Goal: Transaction & Acquisition: Purchase product/service

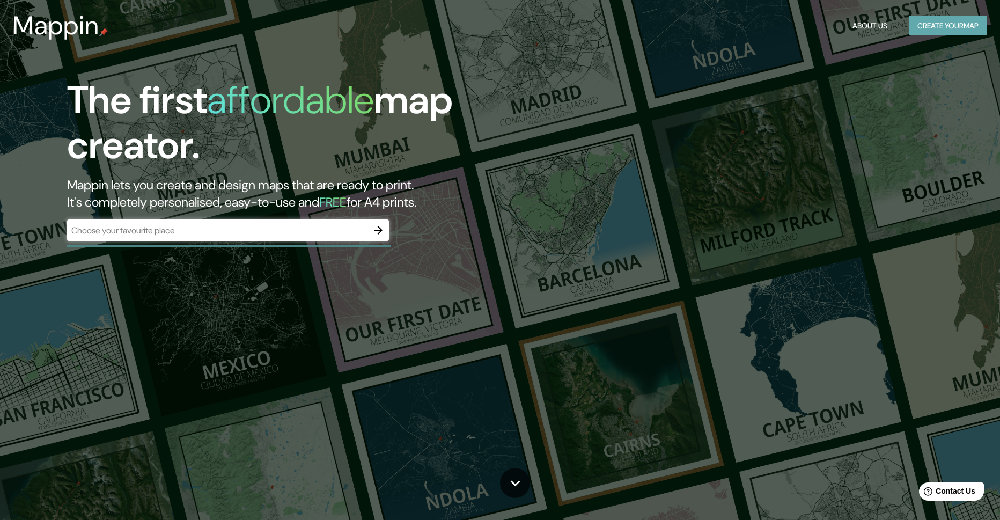
click at [960, 23] on button "Create your map" at bounding box center [948, 26] width 78 height 20
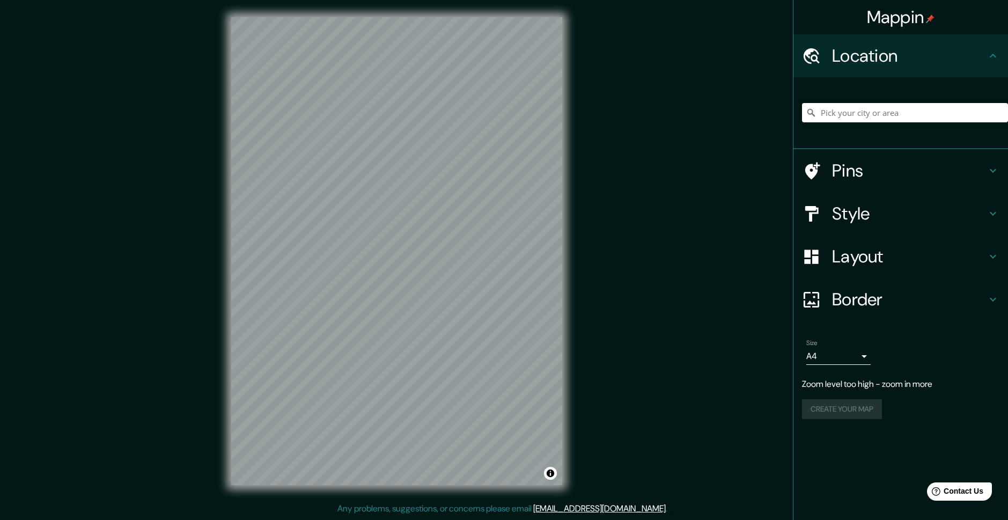
click at [586, 205] on div "Mappin Location Pins Style Layout Border Choose a border. Hint : you can make l…" at bounding box center [504, 259] width 1008 height 519
click at [578, 208] on div "© Mapbox © OpenStreetMap Improve this map" at bounding box center [396, 251] width 365 height 502
click at [863, 355] on body "Mappin Location Pins Style Layout Border Choose a border. Hint : you can make l…" at bounding box center [504, 260] width 1008 height 520
click at [843, 395] on li "A3" at bounding box center [838, 397] width 64 height 19
click at [860, 357] on body "Mappin Location Pins Style Layout Border Choose a border. Hint : you can make l…" at bounding box center [504, 260] width 1008 height 520
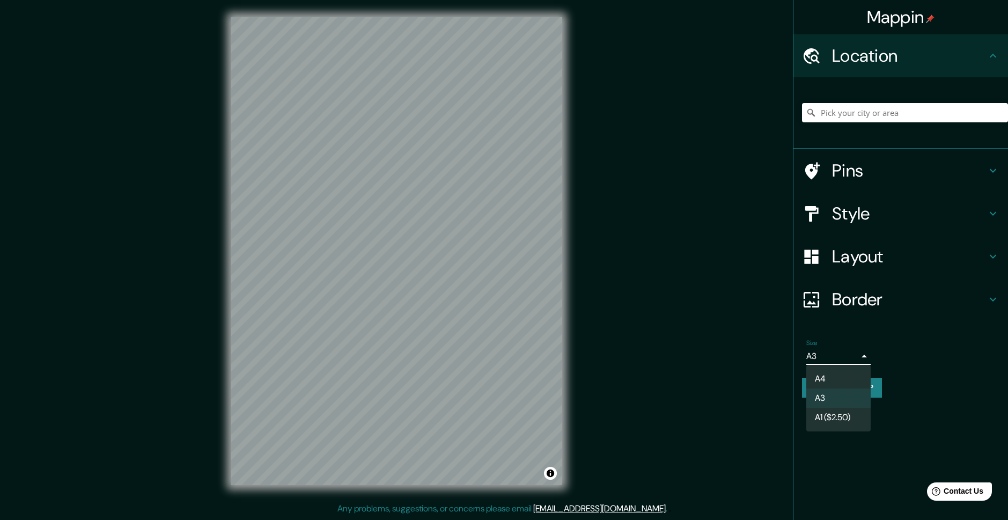
click at [842, 378] on li "A4" at bounding box center [838, 378] width 64 height 19
type input "single"
click at [945, 299] on h4 "Border" at bounding box center [909, 299] width 155 height 21
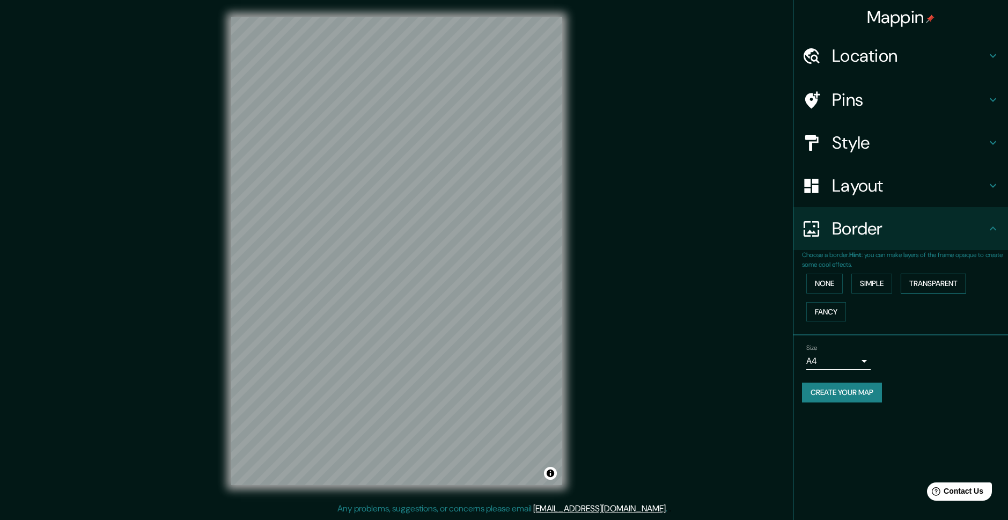
click at [911, 284] on button "Transparent" at bounding box center [933, 284] width 65 height 20
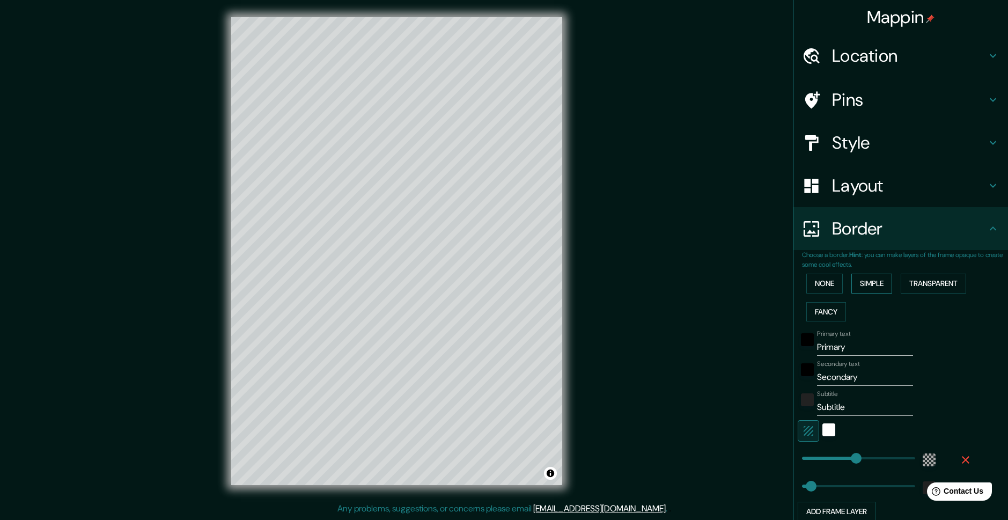
click at [877, 284] on button "Simple" at bounding box center [871, 284] width 41 height 20
click at [827, 315] on button "Fancy" at bounding box center [826, 312] width 40 height 20
click at [821, 286] on button "None" at bounding box center [824, 284] width 36 height 20
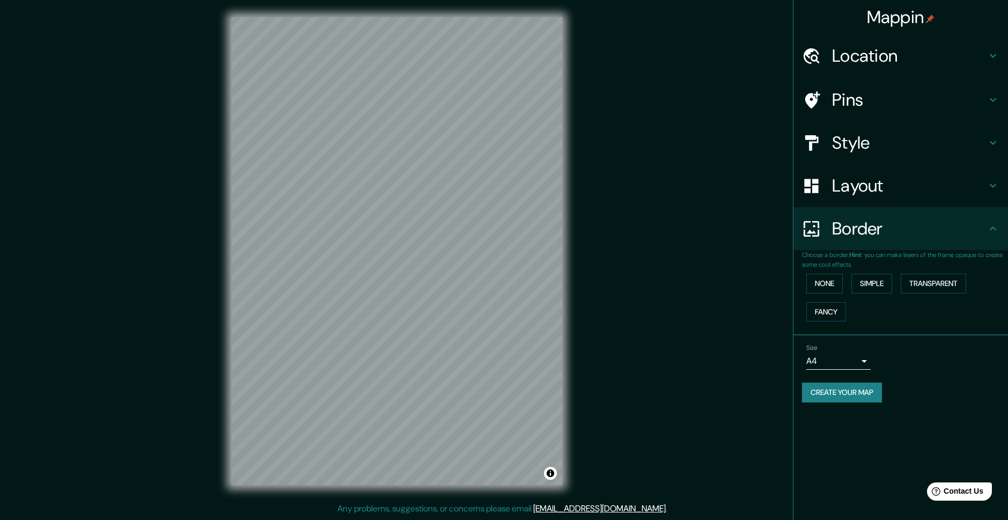
click at [935, 187] on h4 "Layout" at bounding box center [909, 185] width 155 height 21
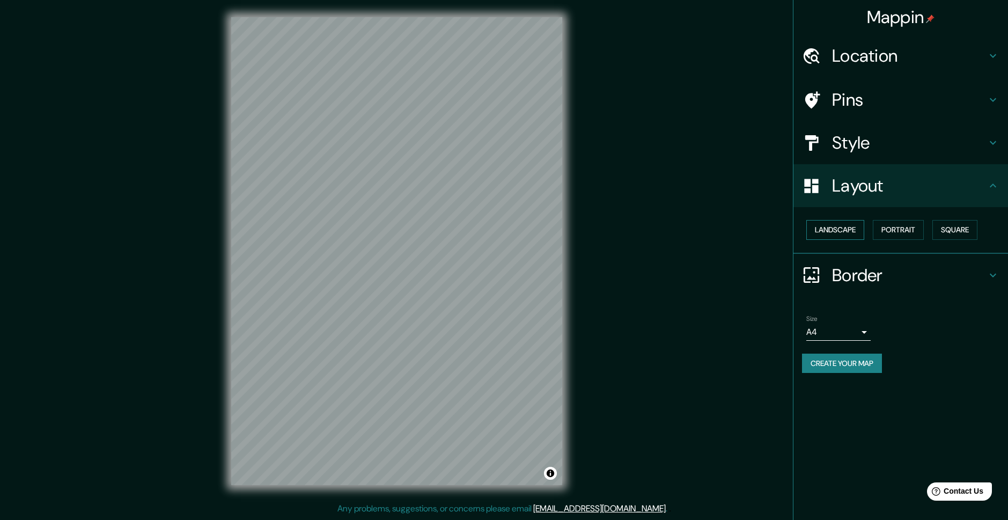
click at [845, 225] on button "Landscape" at bounding box center [835, 230] width 58 height 20
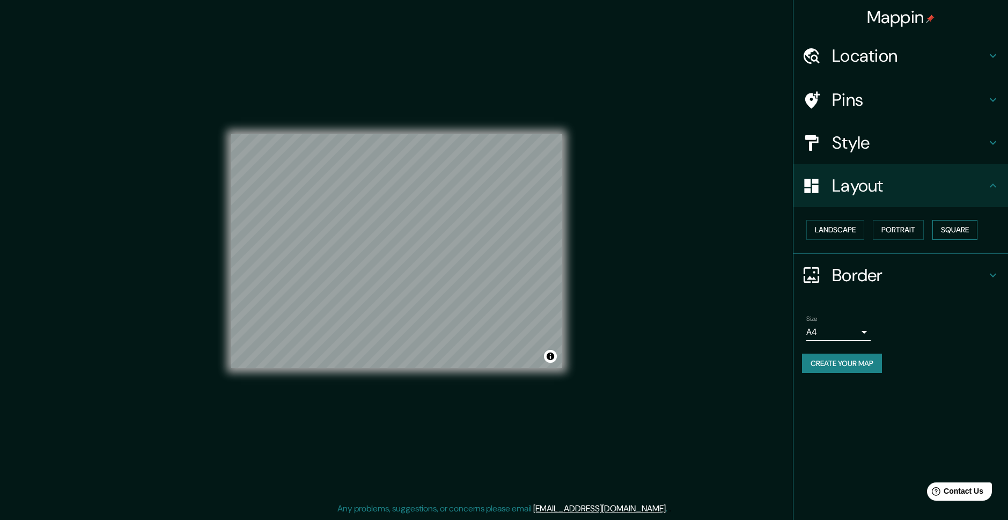
click at [942, 228] on button "Square" at bounding box center [954, 230] width 45 height 20
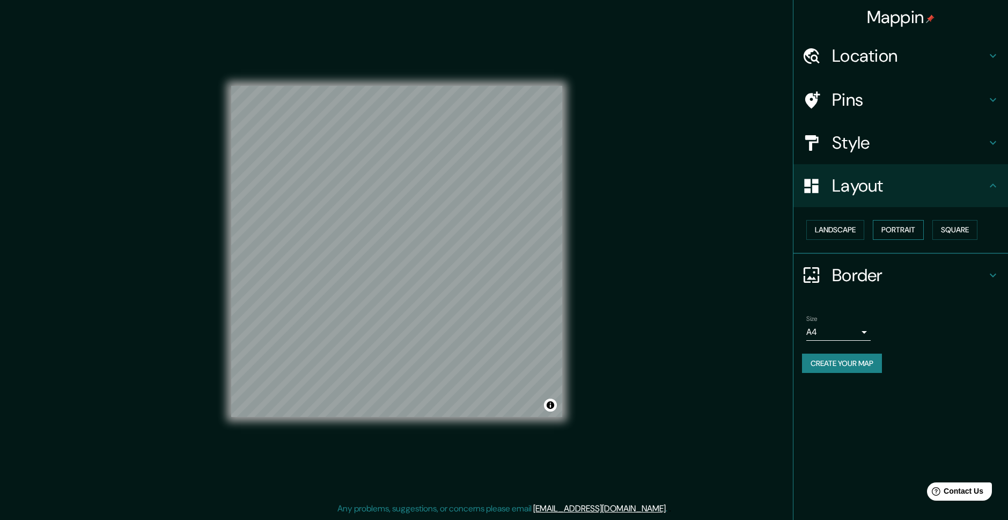
click at [911, 231] on button "Portrait" at bounding box center [898, 230] width 51 height 20
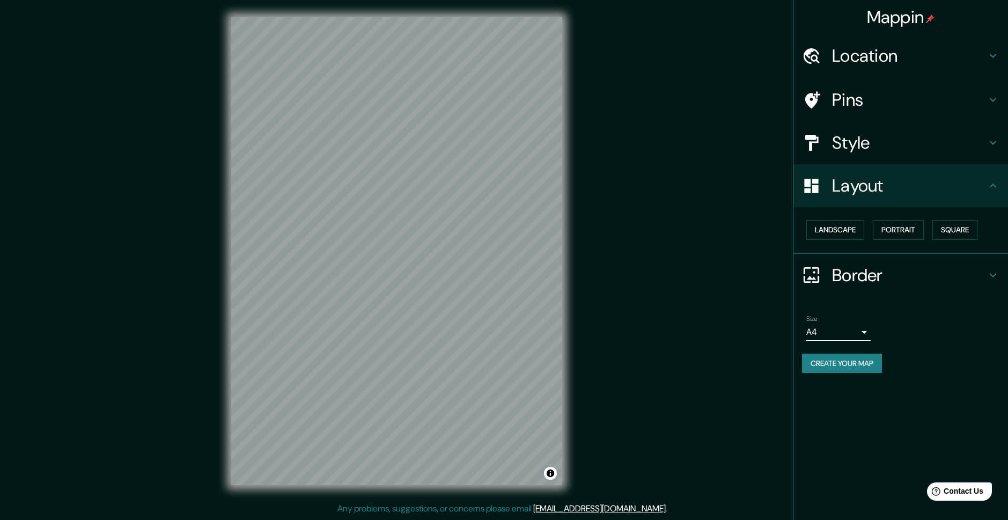
click at [954, 141] on h4 "Style" at bounding box center [909, 142] width 155 height 21
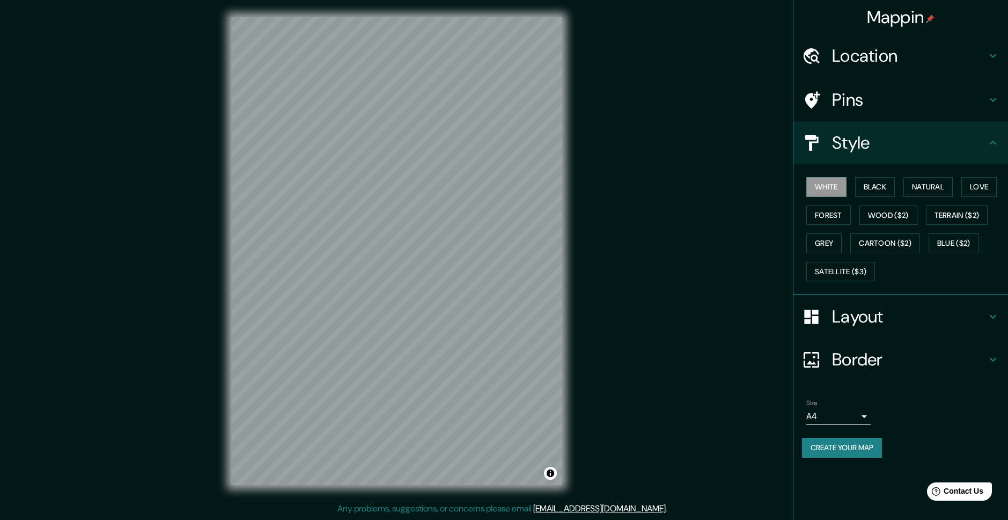
click at [942, 91] on h4 "Pins" at bounding box center [909, 99] width 155 height 21
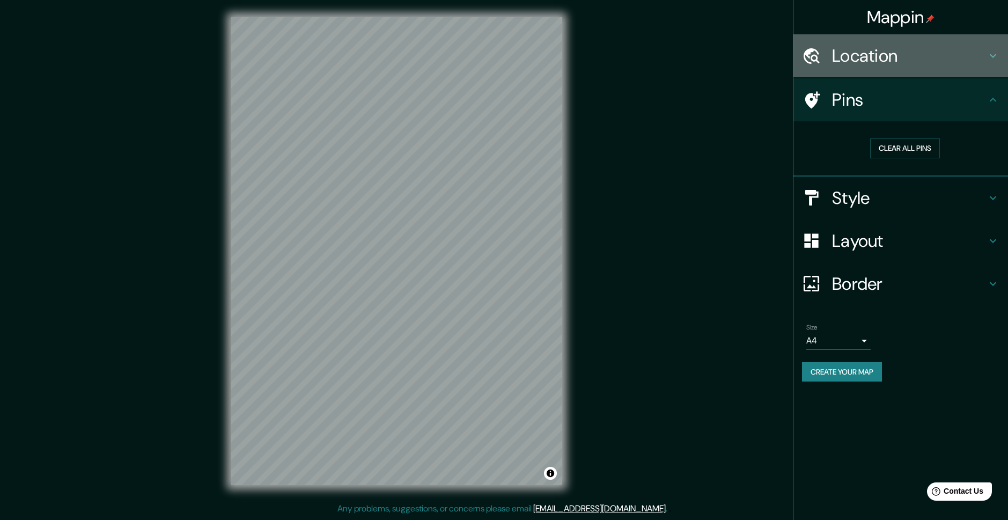
click at [964, 62] on h4 "Location" at bounding box center [909, 55] width 155 height 21
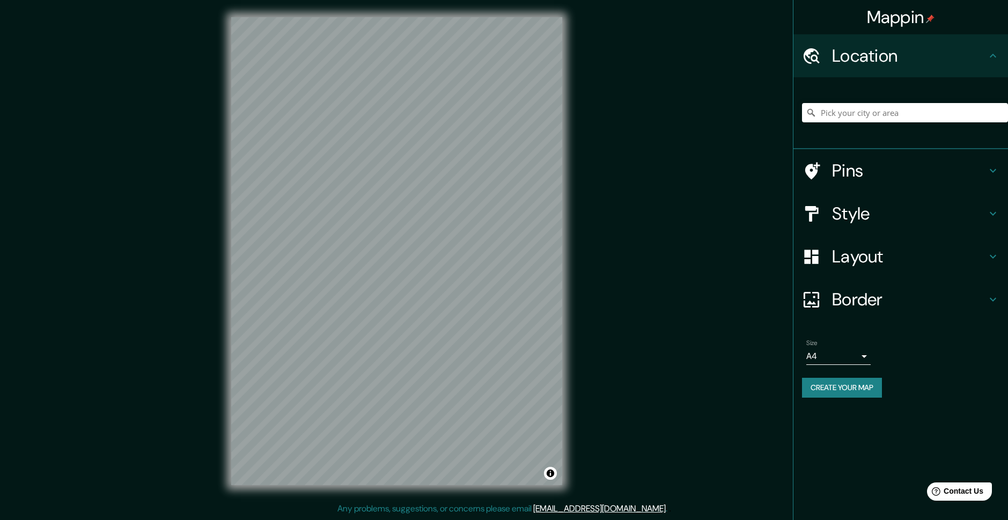
click at [934, 213] on h4 "Style" at bounding box center [909, 213] width 155 height 21
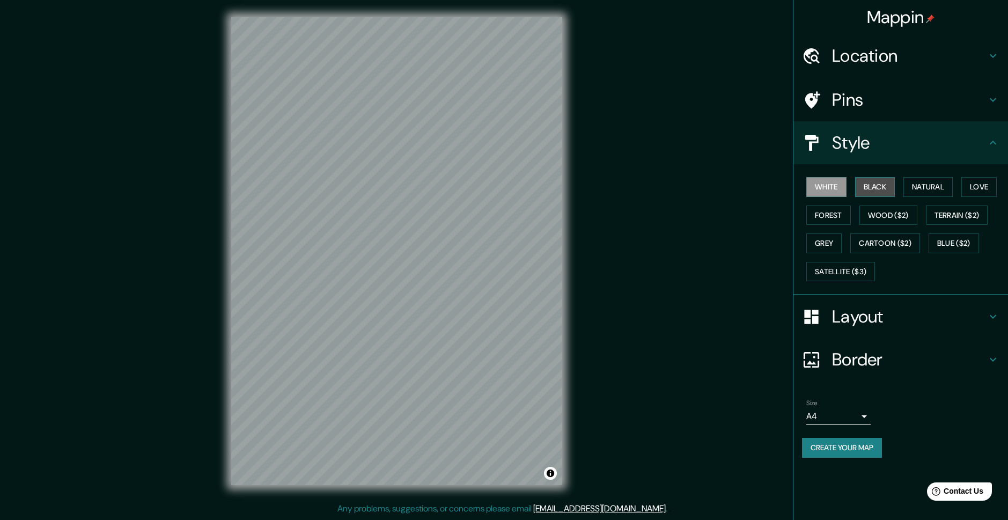
click at [876, 181] on button "Black" at bounding box center [875, 187] width 40 height 20
click at [923, 187] on button "Natural" at bounding box center [928, 187] width 49 height 20
click at [974, 185] on button "Love" at bounding box center [978, 187] width 35 height 20
drag, startPoint x: 924, startPoint y: 175, endPoint x: 930, endPoint y: 186, distance: 11.5
click at [925, 175] on div "White Black Natural Love Forest Wood ($2) Terrain ($2) Grey Cartoon ($2) Blue (…" at bounding box center [905, 229] width 206 height 113
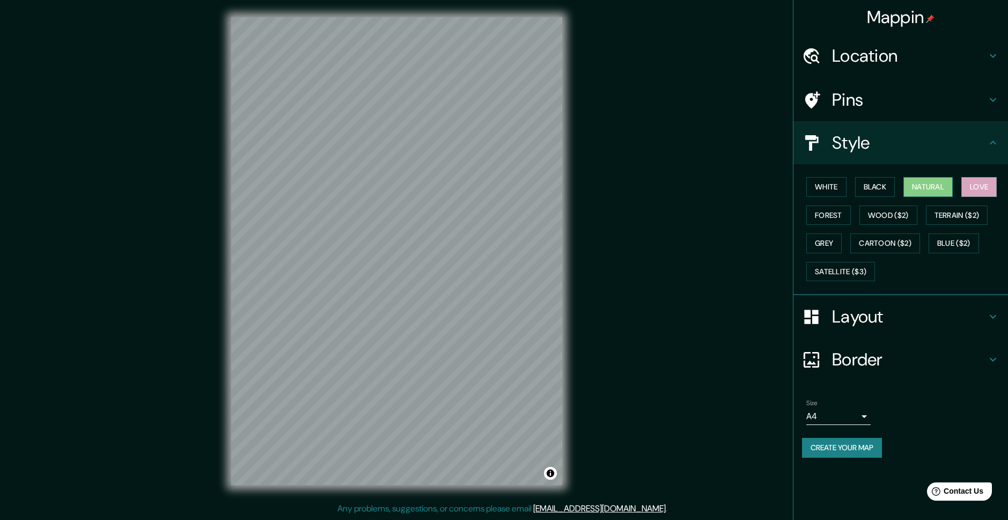
click at [930, 186] on button "Natural" at bounding box center [928, 187] width 49 height 20
click at [826, 213] on button "Forest" at bounding box center [828, 215] width 45 height 20
click at [921, 183] on button "Natural" at bounding box center [928, 187] width 49 height 20
click at [846, 447] on button "Create your map" at bounding box center [842, 448] width 80 height 20
click at [655, 309] on div "Mappin Location Pins Style White Black Natural Love Forest Wood ($2) Terrain ($…" at bounding box center [504, 259] width 1008 height 519
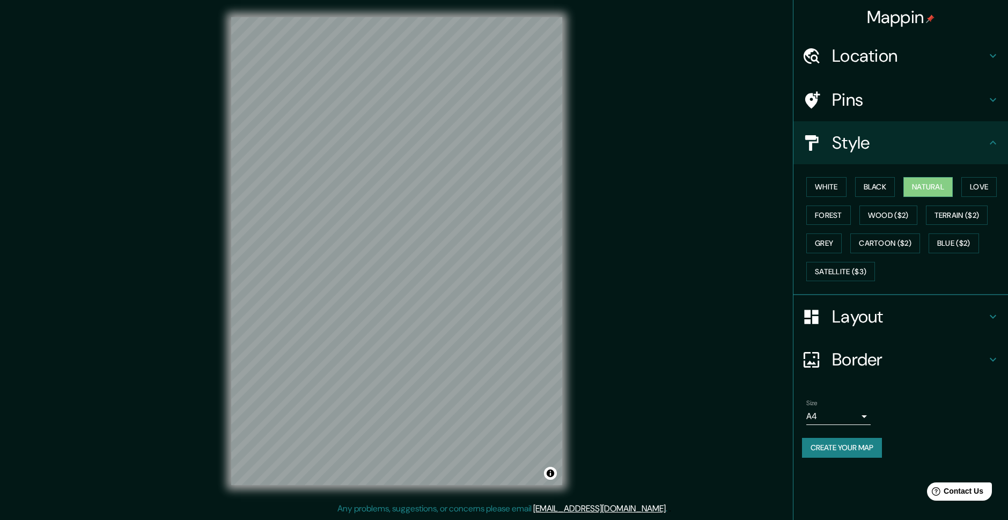
click at [862, 456] on button "Create your map" at bounding box center [842, 448] width 80 height 20
click at [983, 56] on h4 "Location" at bounding box center [909, 55] width 155 height 21
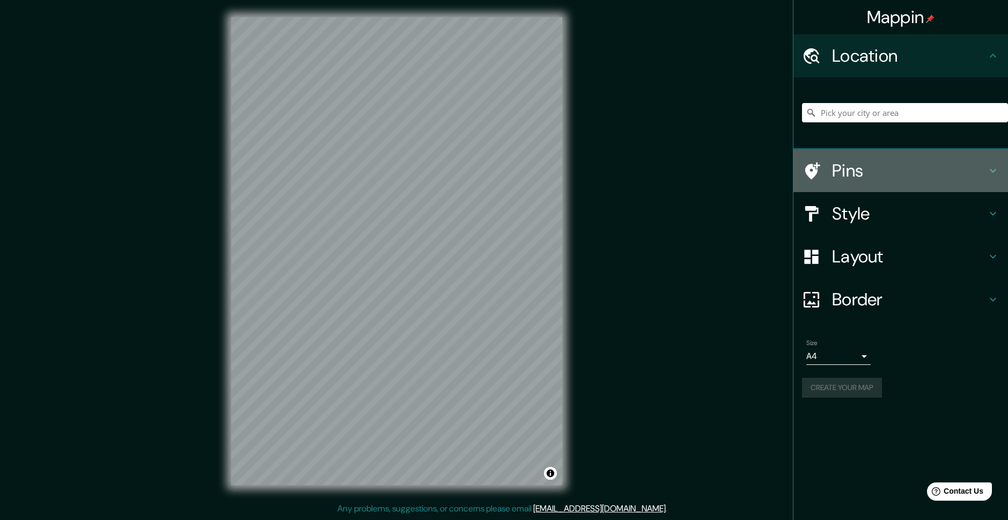
click at [923, 179] on h4 "Pins" at bounding box center [909, 170] width 155 height 21
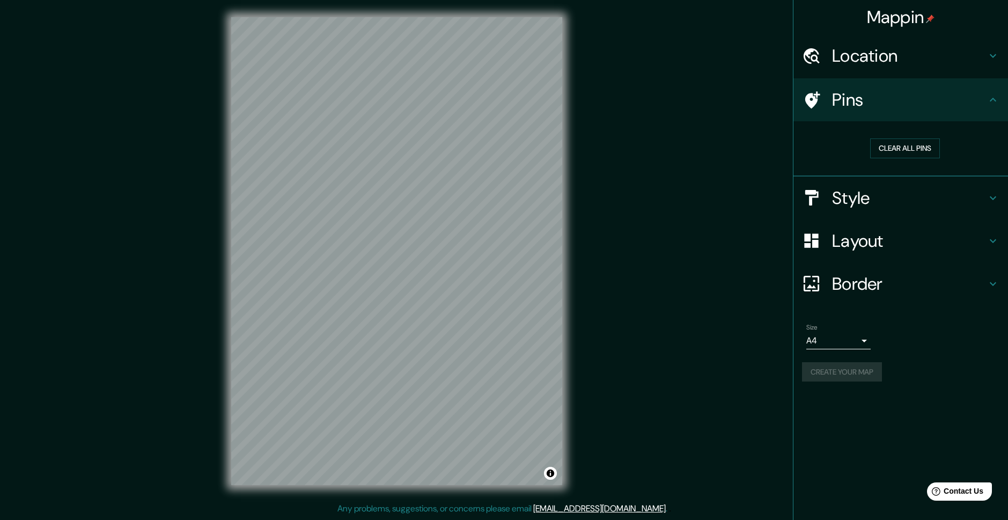
click at [924, 189] on h4 "Style" at bounding box center [909, 197] width 155 height 21
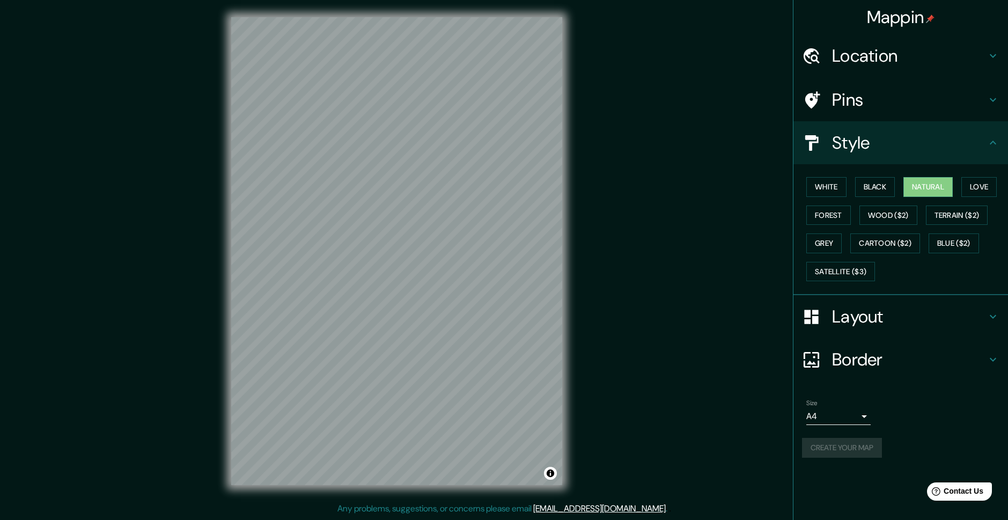
click at [936, 313] on h4 "Layout" at bounding box center [909, 316] width 155 height 21
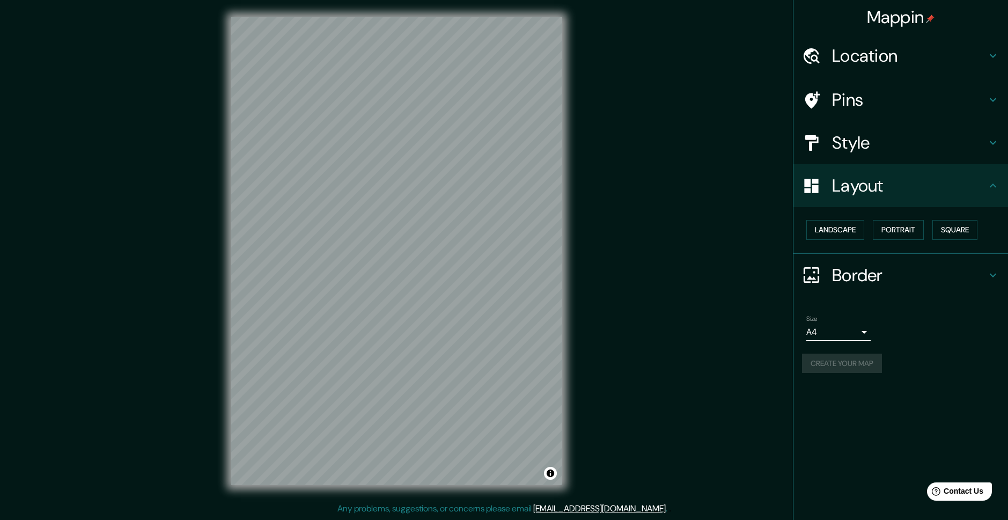
click at [934, 269] on h4 "Border" at bounding box center [909, 275] width 155 height 21
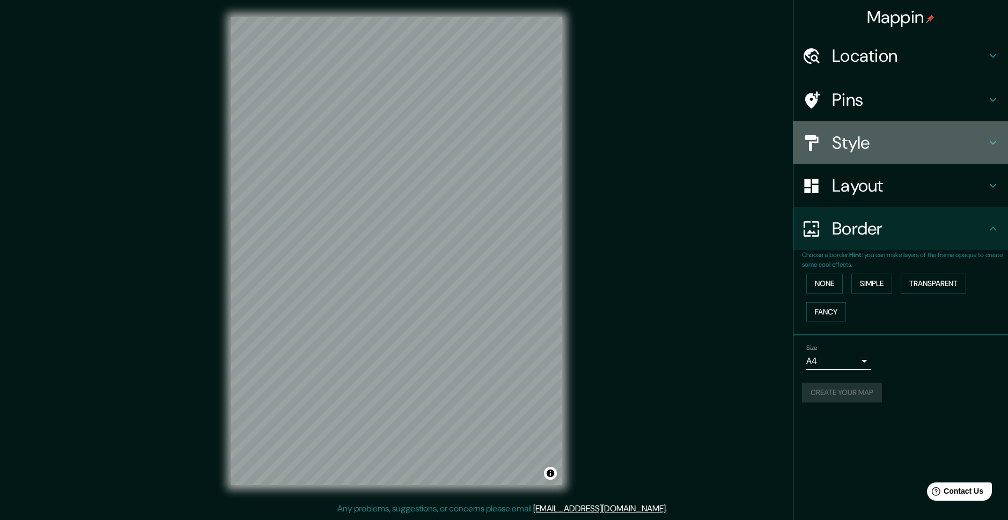
click at [920, 132] on h4 "Style" at bounding box center [909, 142] width 155 height 21
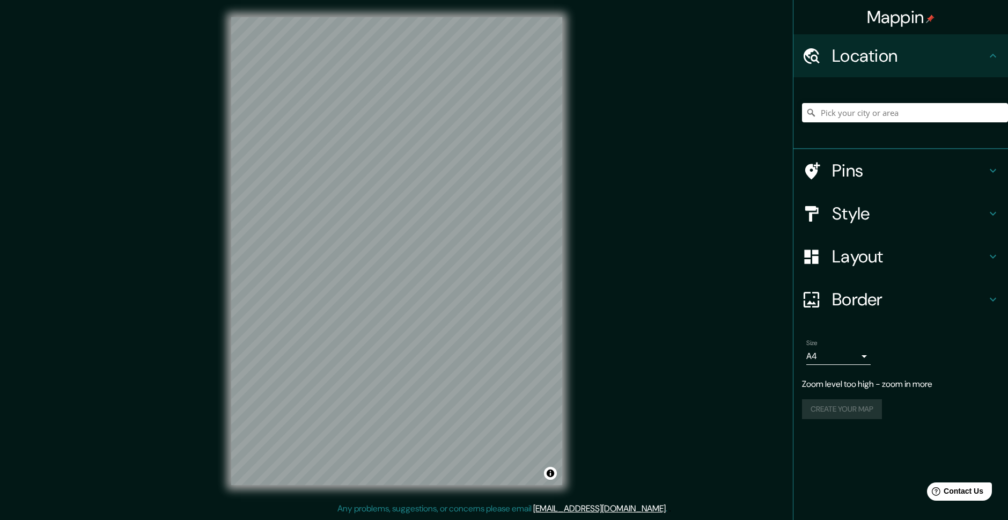
click at [575, 240] on div "© Mapbox © OpenStreetMap Improve this map" at bounding box center [396, 251] width 365 height 502
click at [974, 166] on h4 "Pins" at bounding box center [909, 170] width 155 height 21
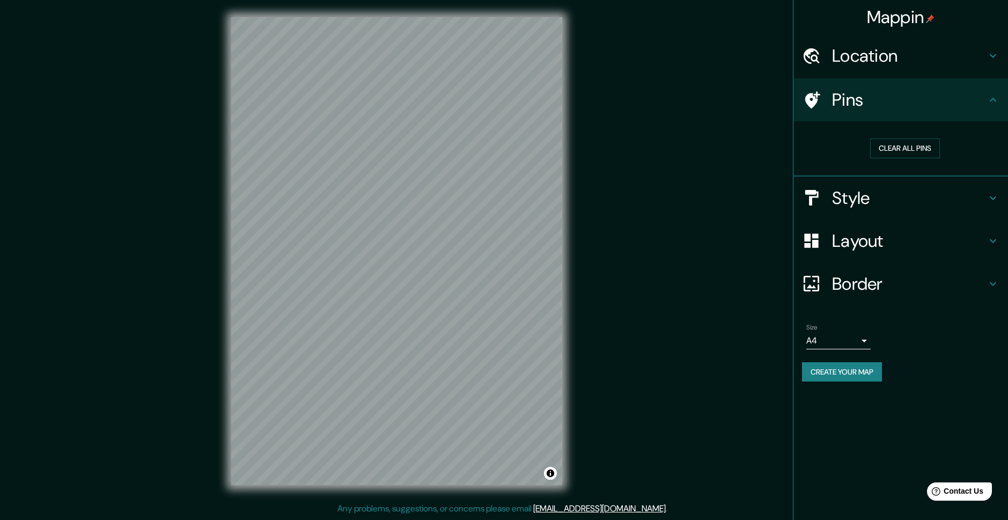
click at [980, 188] on h4 "Style" at bounding box center [909, 197] width 155 height 21
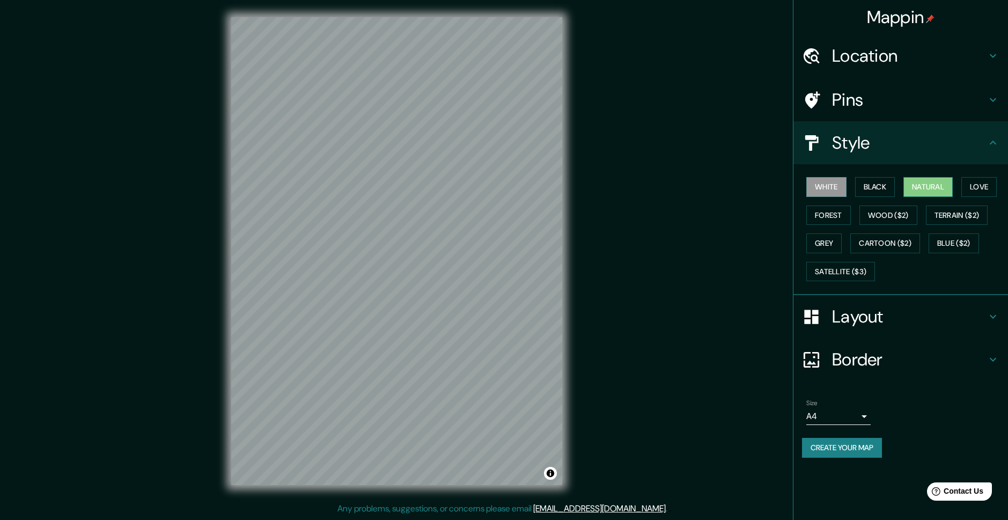
click at [931, 192] on button "Natural" at bounding box center [928, 187] width 49 height 20
click at [856, 457] on button "Create your map" at bounding box center [842, 448] width 80 height 20
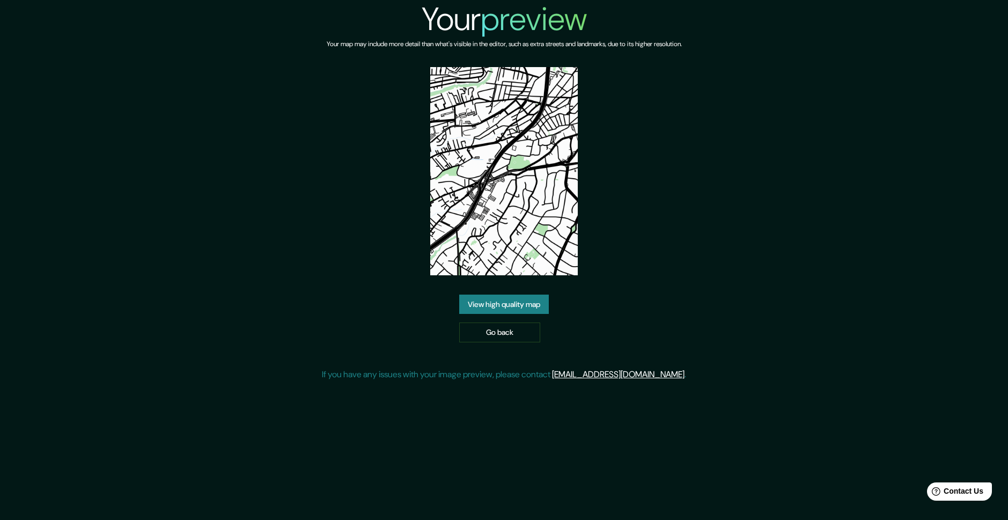
click at [523, 306] on link "View high quality map" at bounding box center [504, 305] width 90 height 20
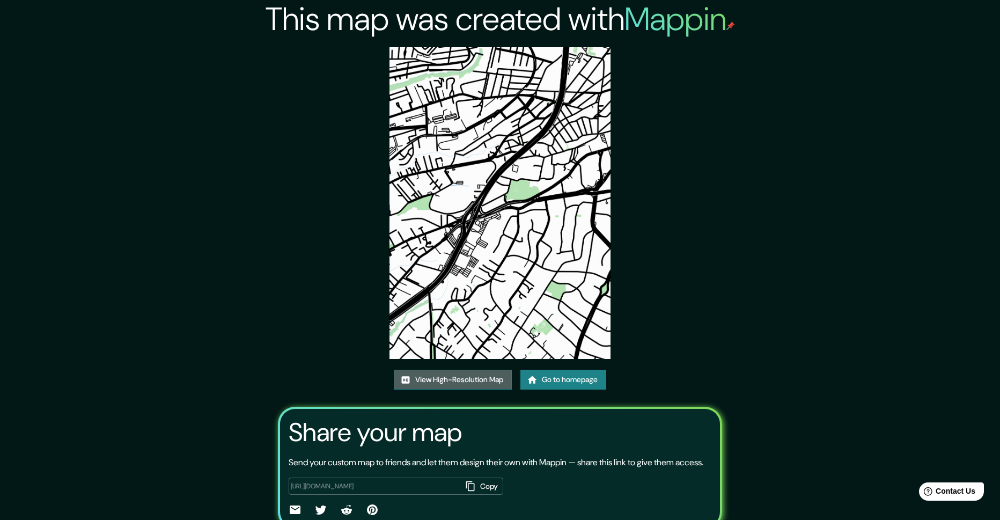
click at [472, 379] on link "View High-Resolution Map" at bounding box center [453, 380] width 118 height 20
